Goal: Find specific page/section: Find specific page/section

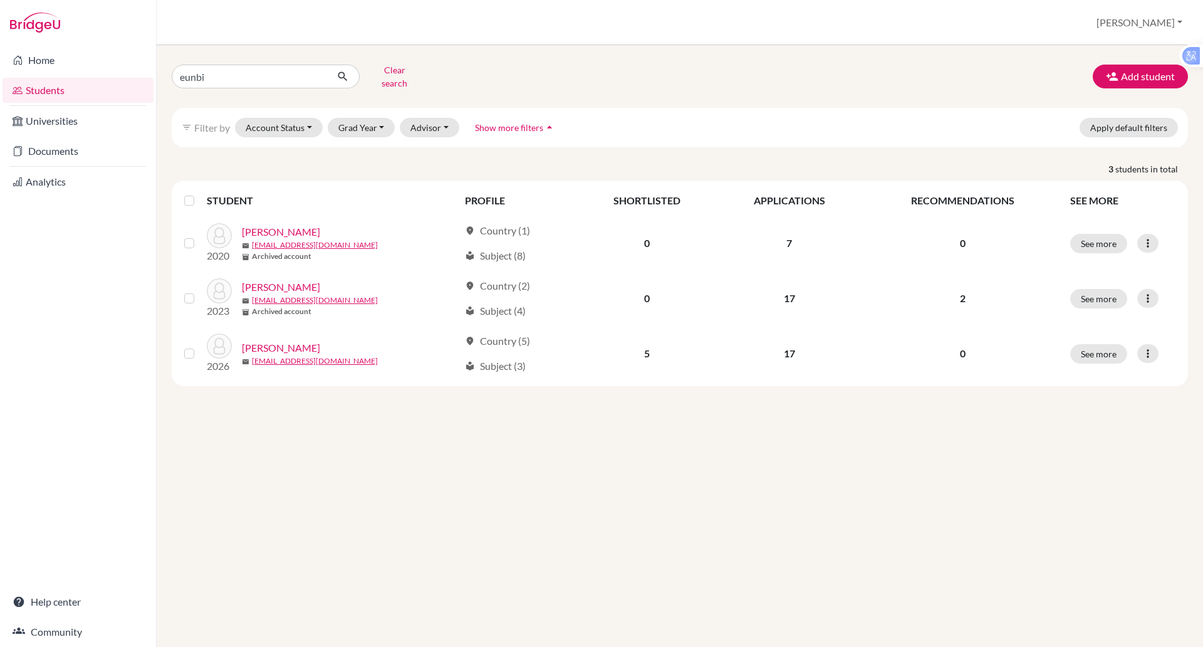
type input "eunbin"
click button "submit" at bounding box center [342, 77] width 33 height 24
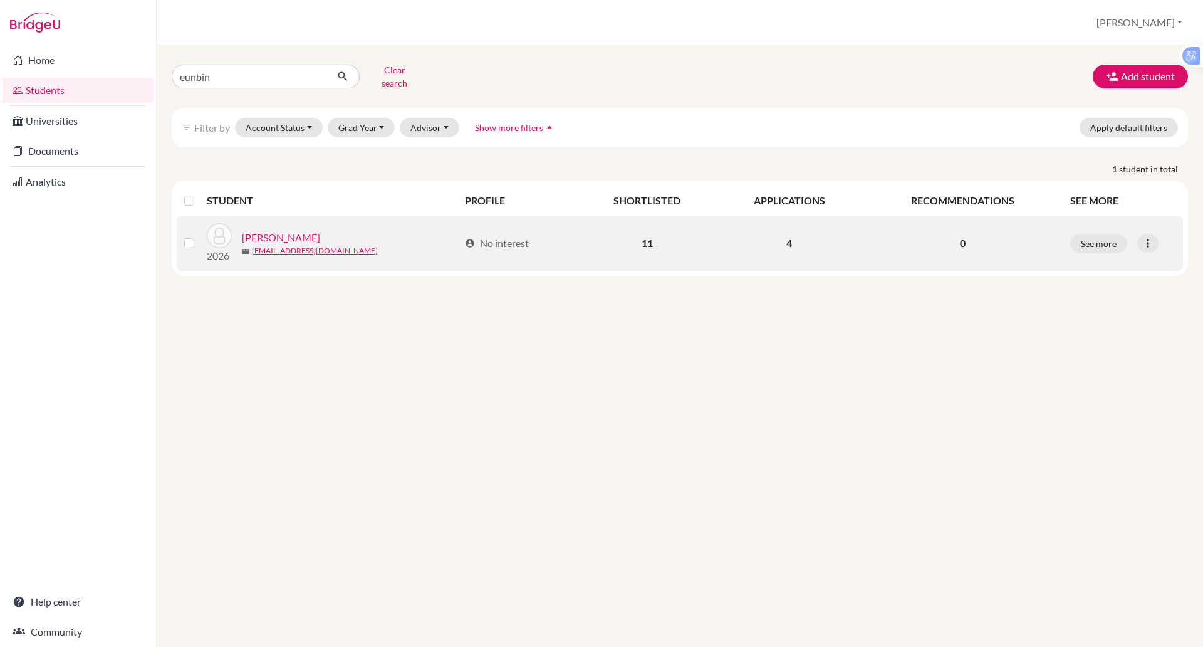
click at [274, 230] on link "[PERSON_NAME]" at bounding box center [281, 237] width 78 height 15
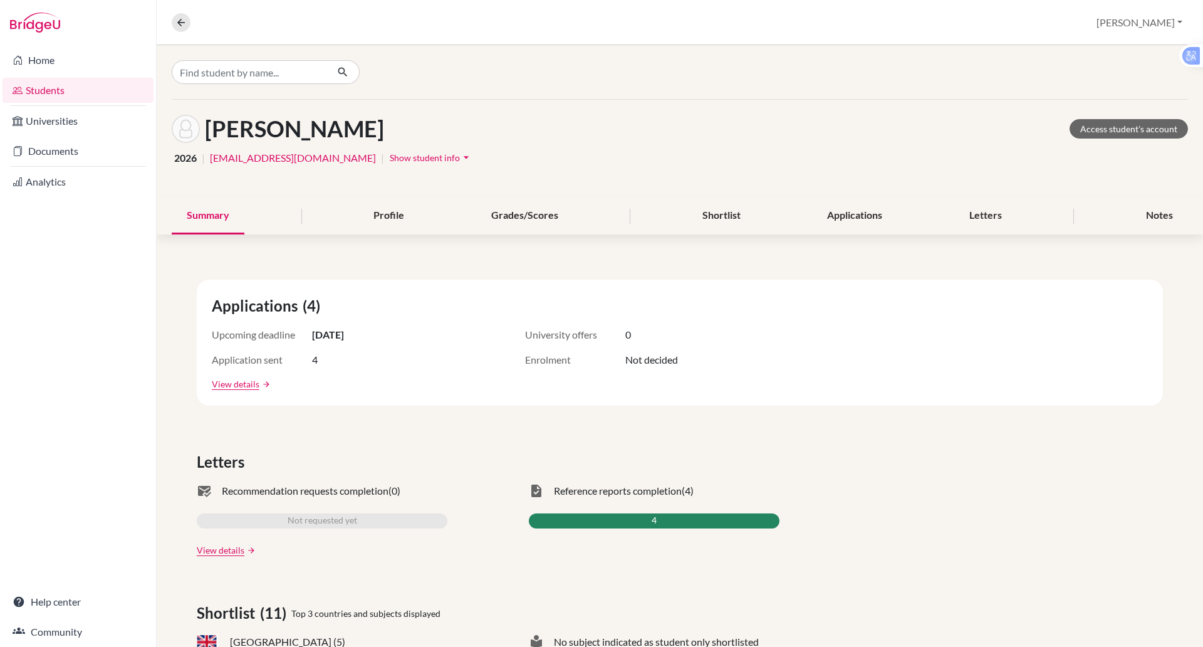
click at [389, 164] on button "Show student info arrow_drop_down" at bounding box center [431, 157] width 84 height 19
